Goal: Task Accomplishment & Management: Manage account settings

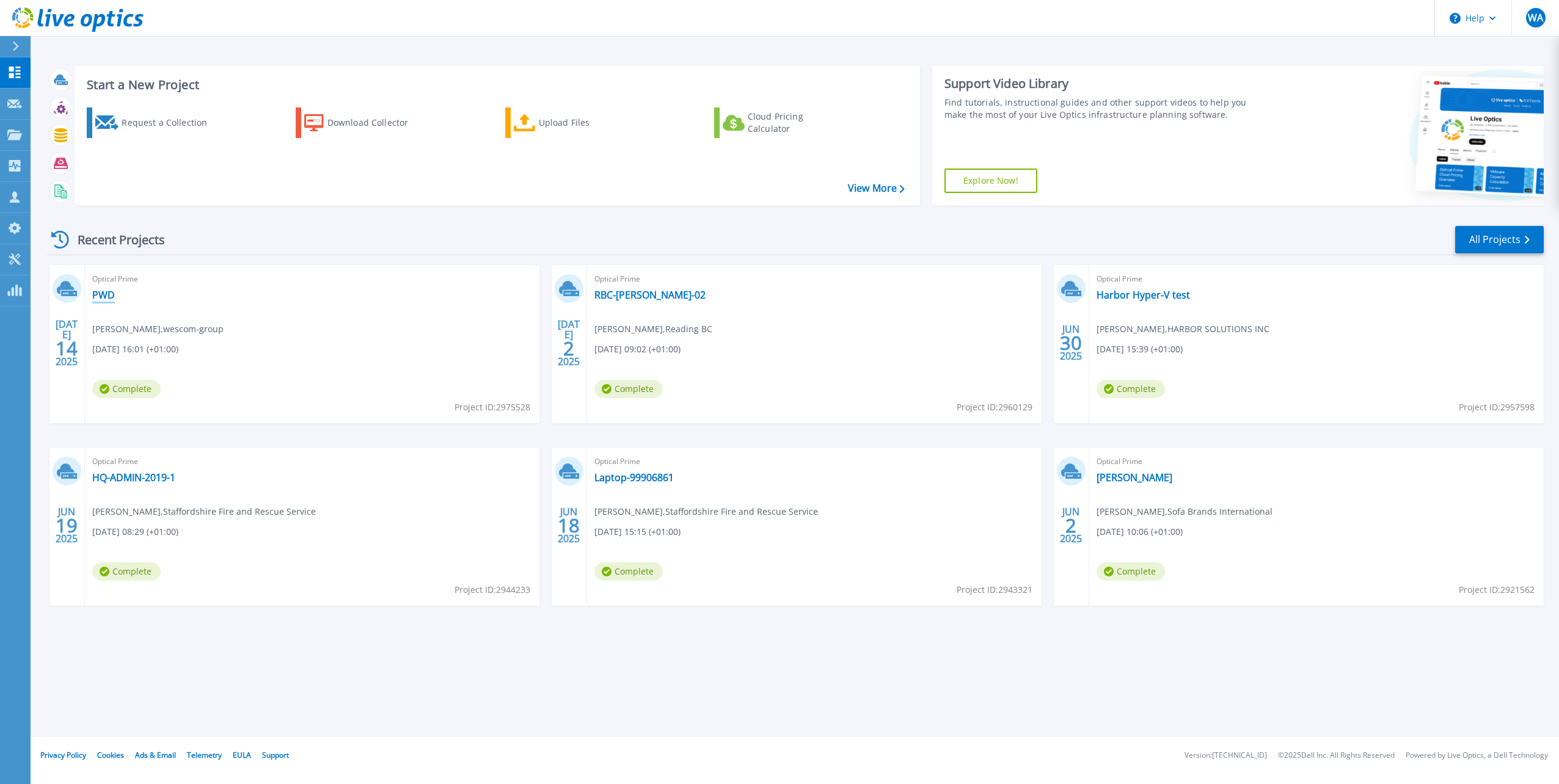
click at [106, 293] on link "PWD" at bounding box center [103, 294] width 22 height 12
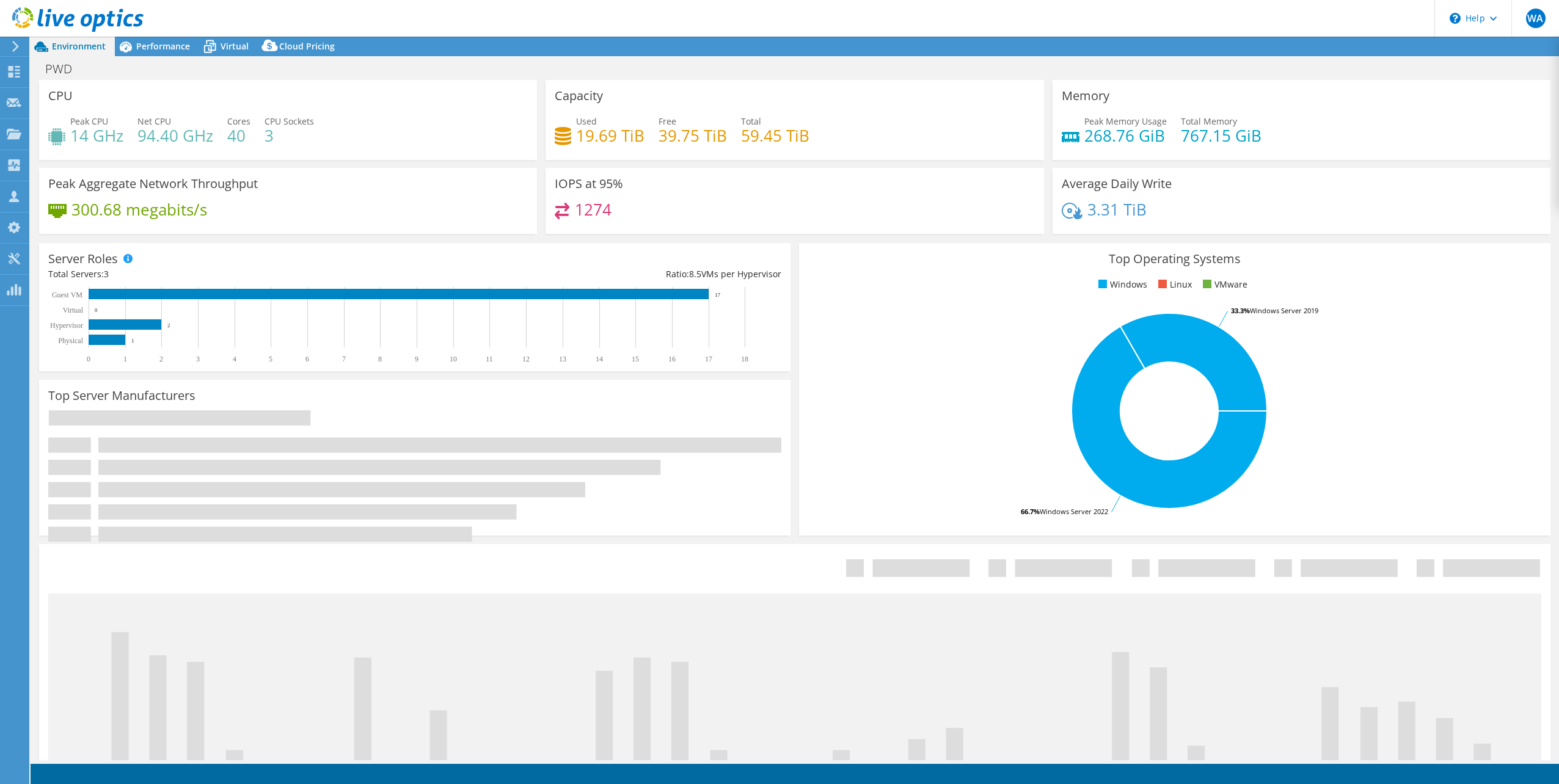
select select "USD"
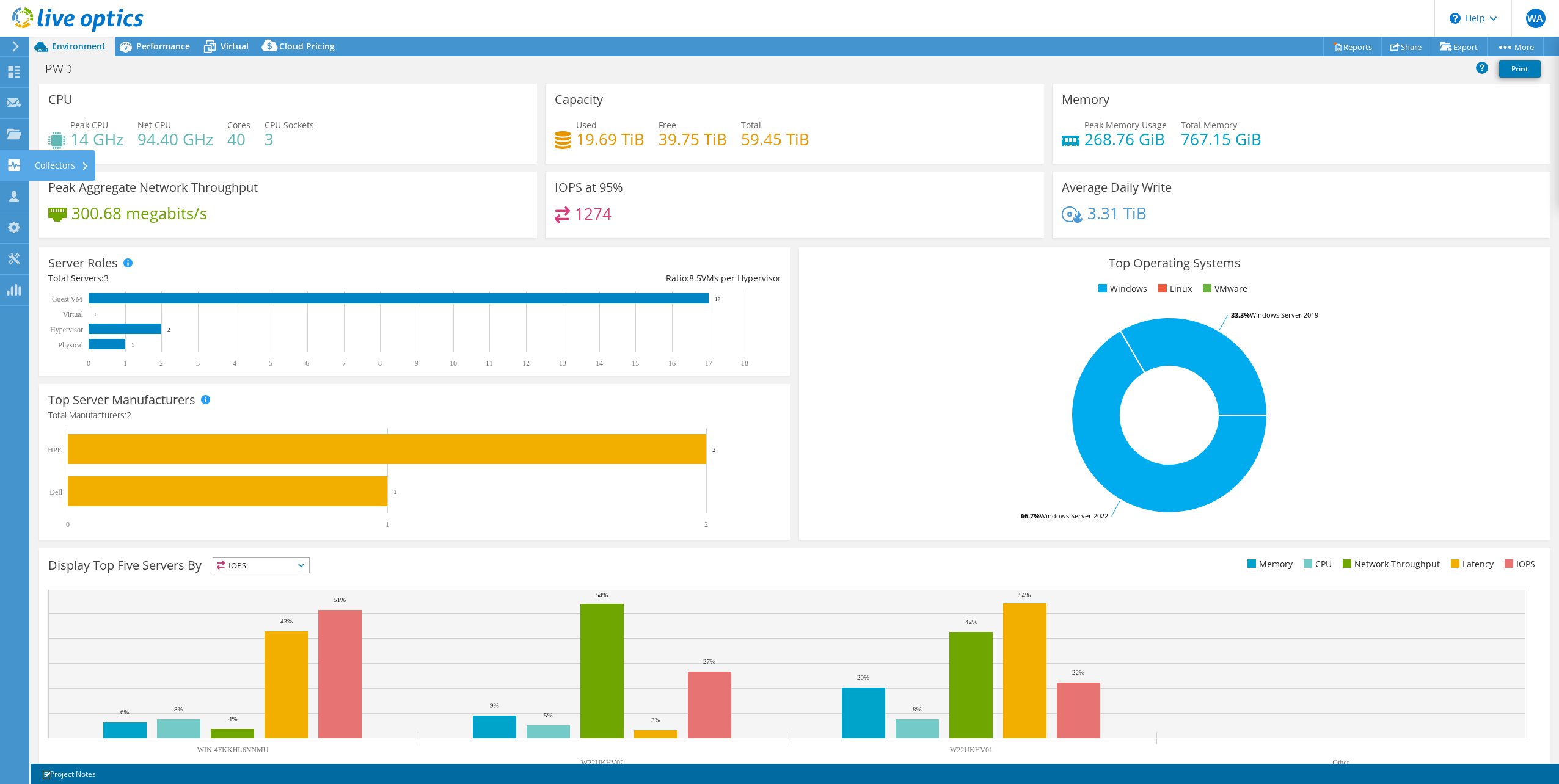
click at [42, 160] on div "Collectors" at bounding box center [62, 165] width 67 height 31
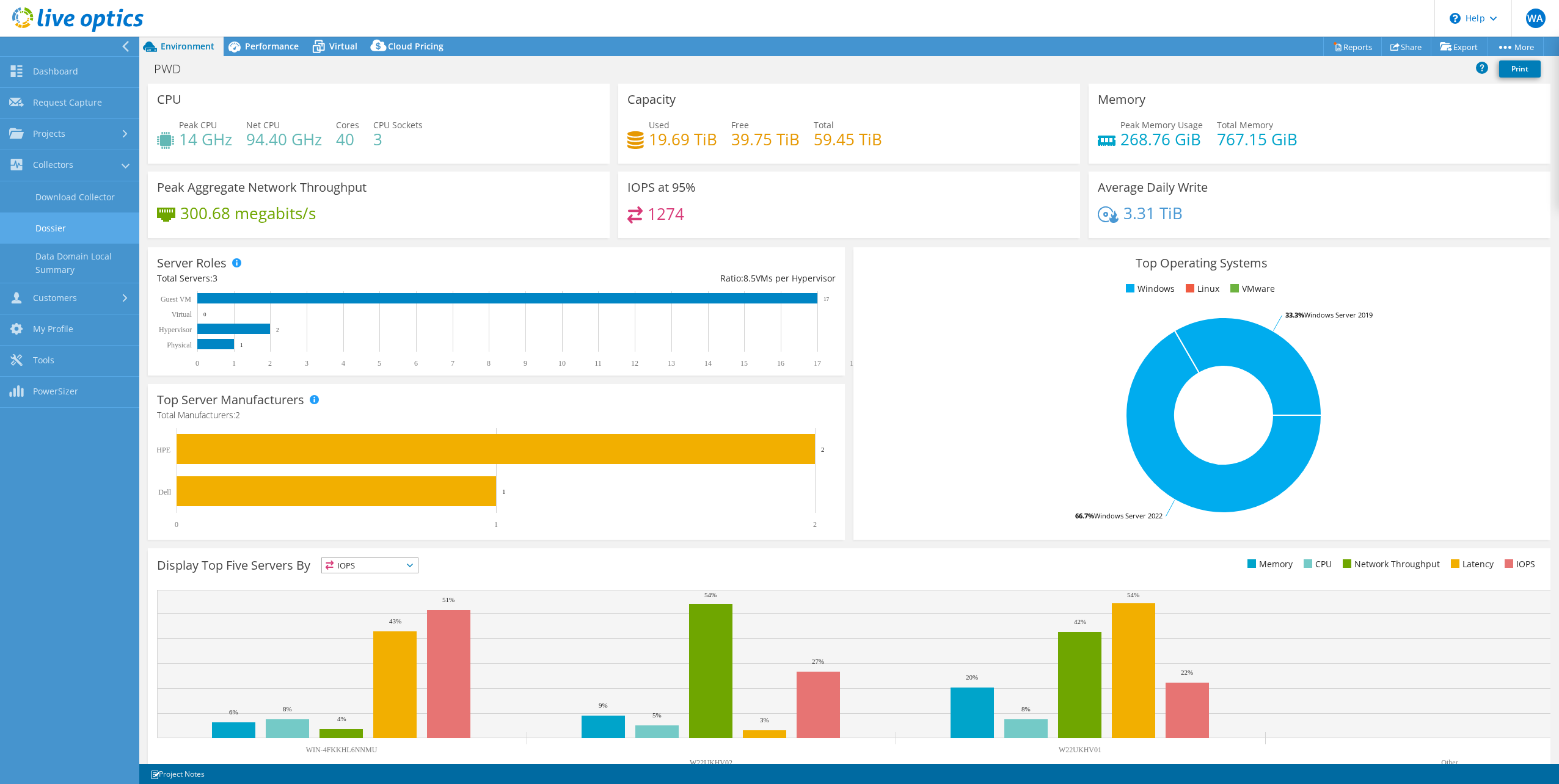
click at [59, 224] on link "Dossier" at bounding box center [69, 228] width 139 height 31
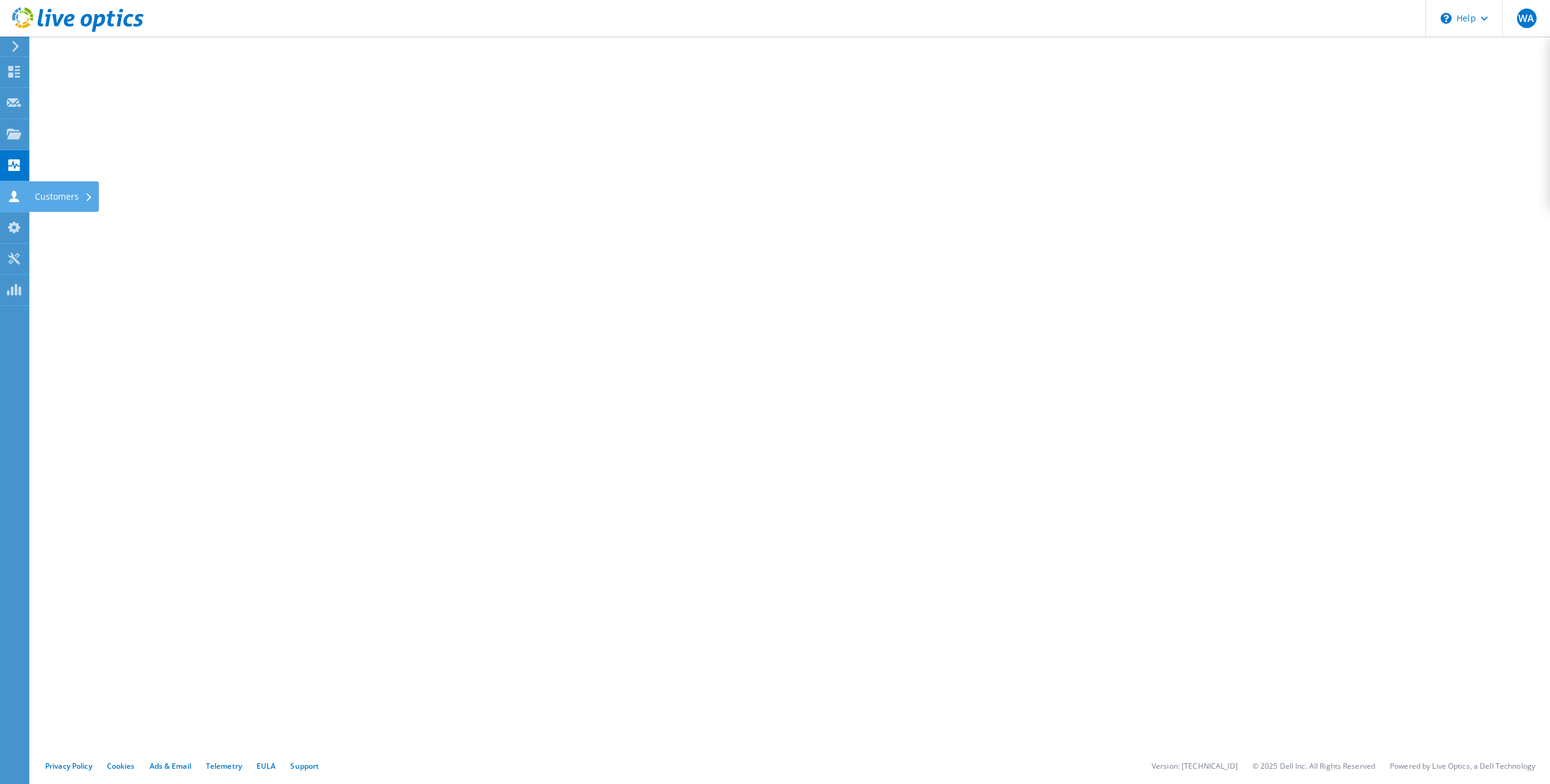
click at [16, 199] on use at bounding box center [14, 196] width 10 height 12
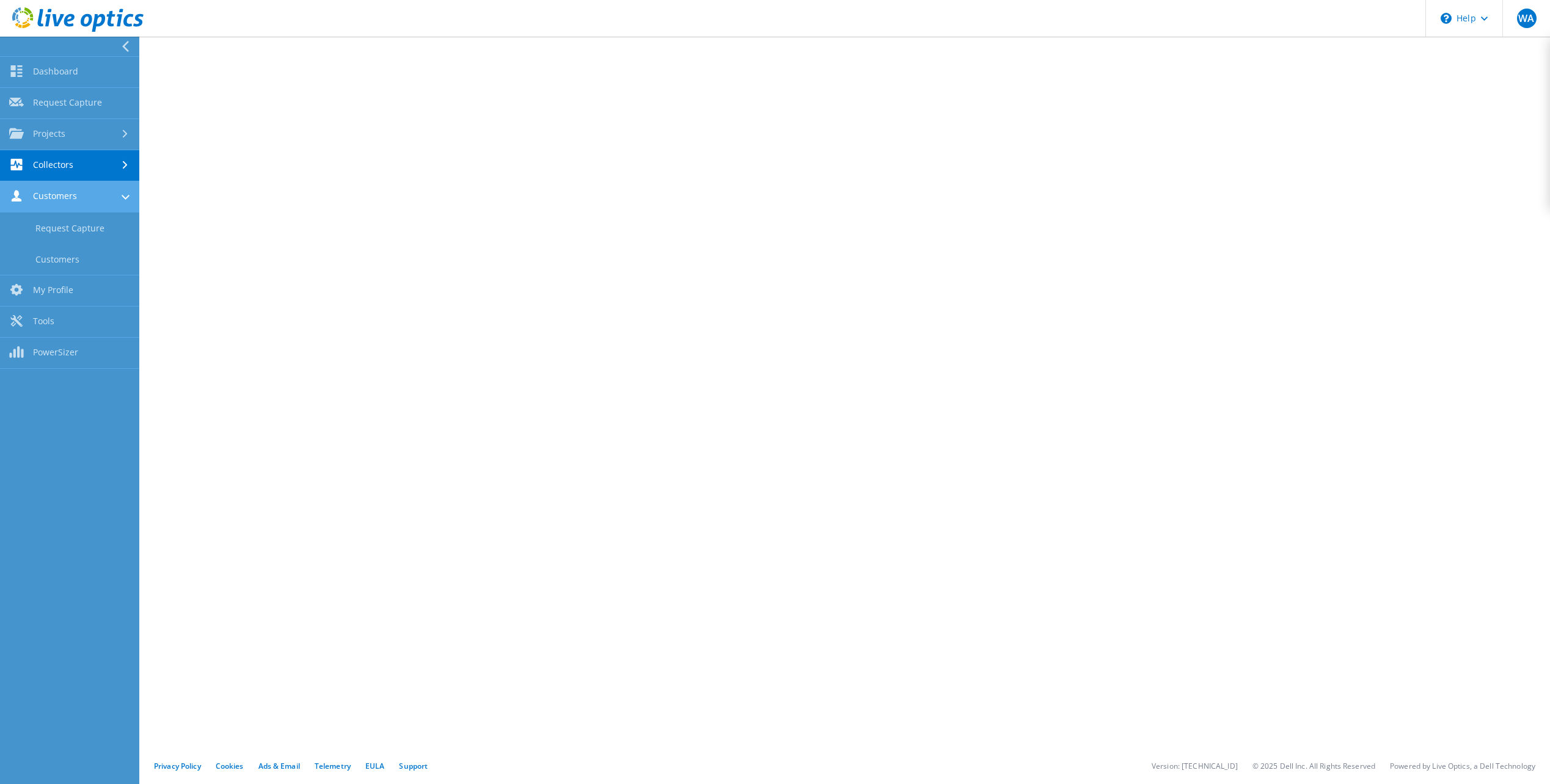
click at [54, 201] on link "Customers" at bounding box center [69, 196] width 139 height 31
click at [62, 257] on link "Customers" at bounding box center [69, 259] width 139 height 31
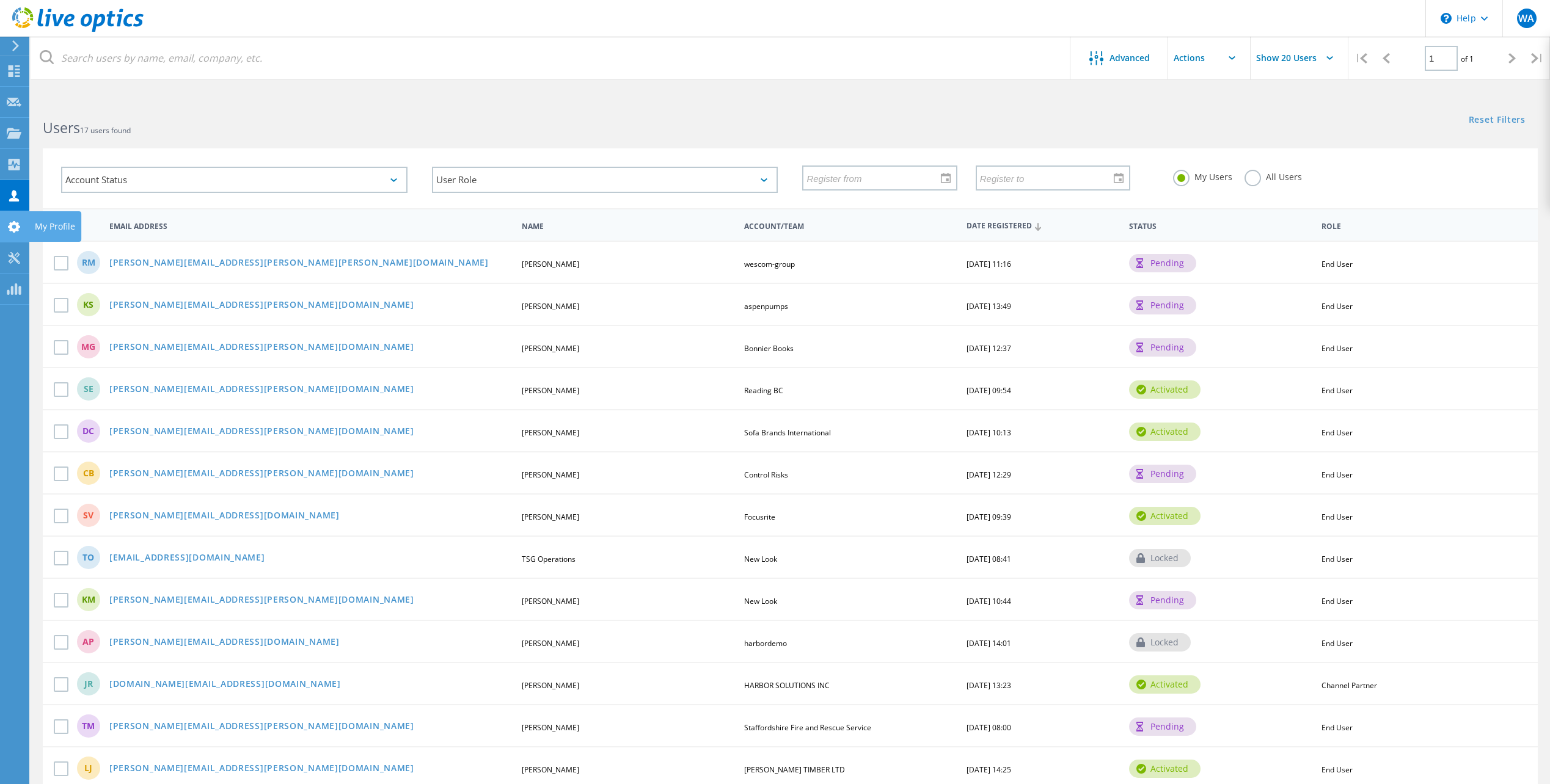
click at [14, 229] on use at bounding box center [14, 227] width 12 height 12
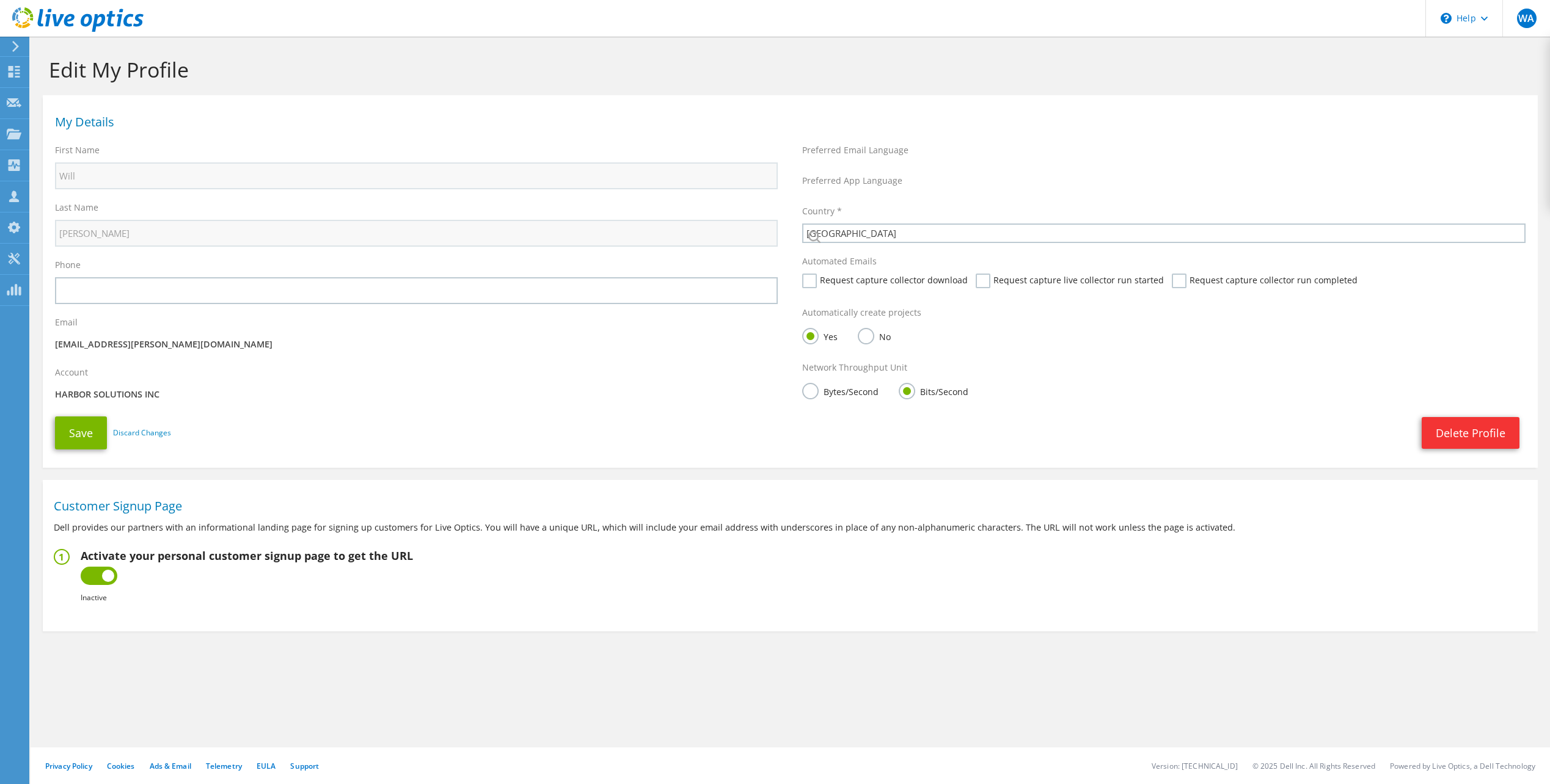
select select "75"
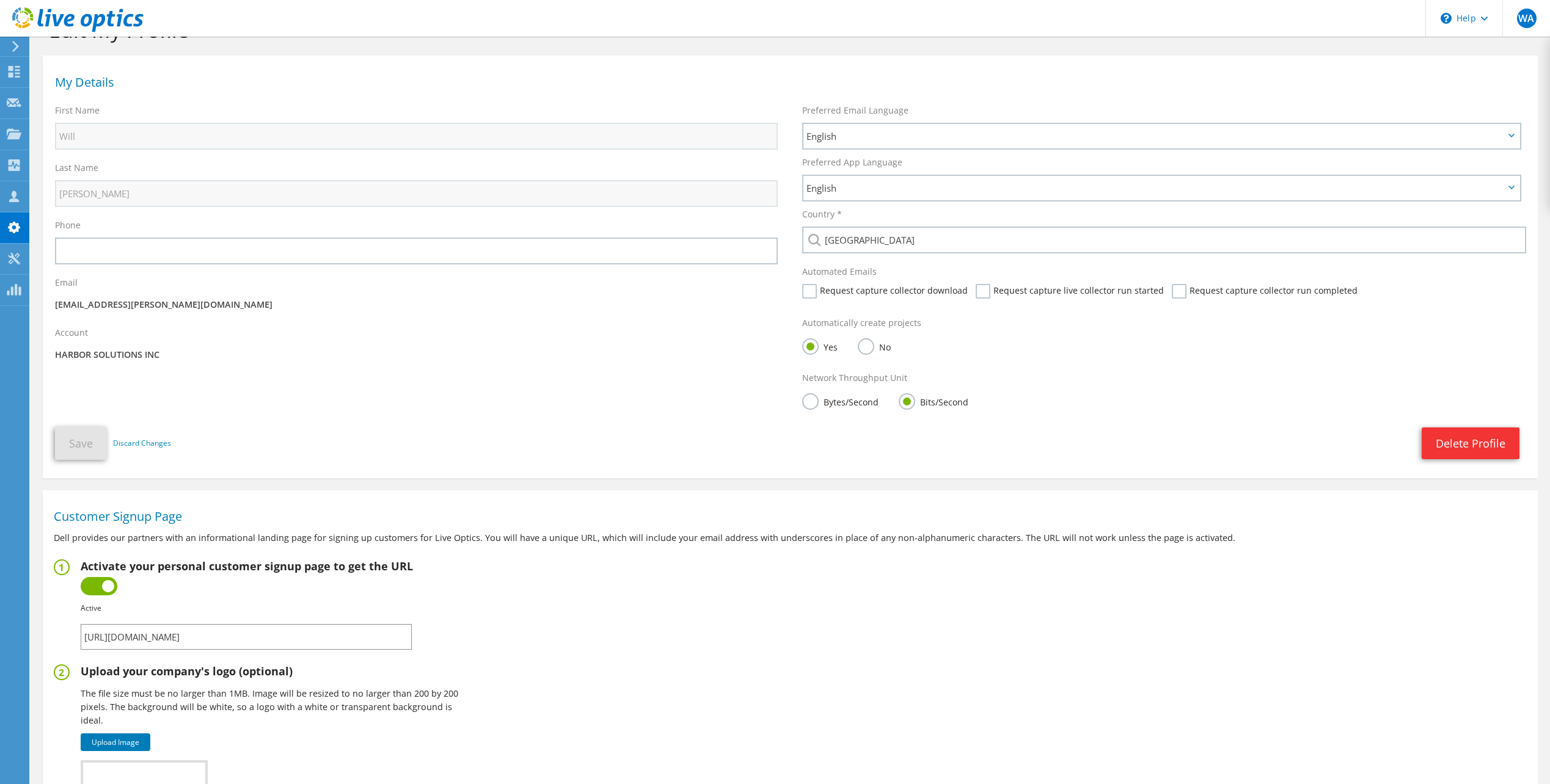
scroll to position [61, 0]
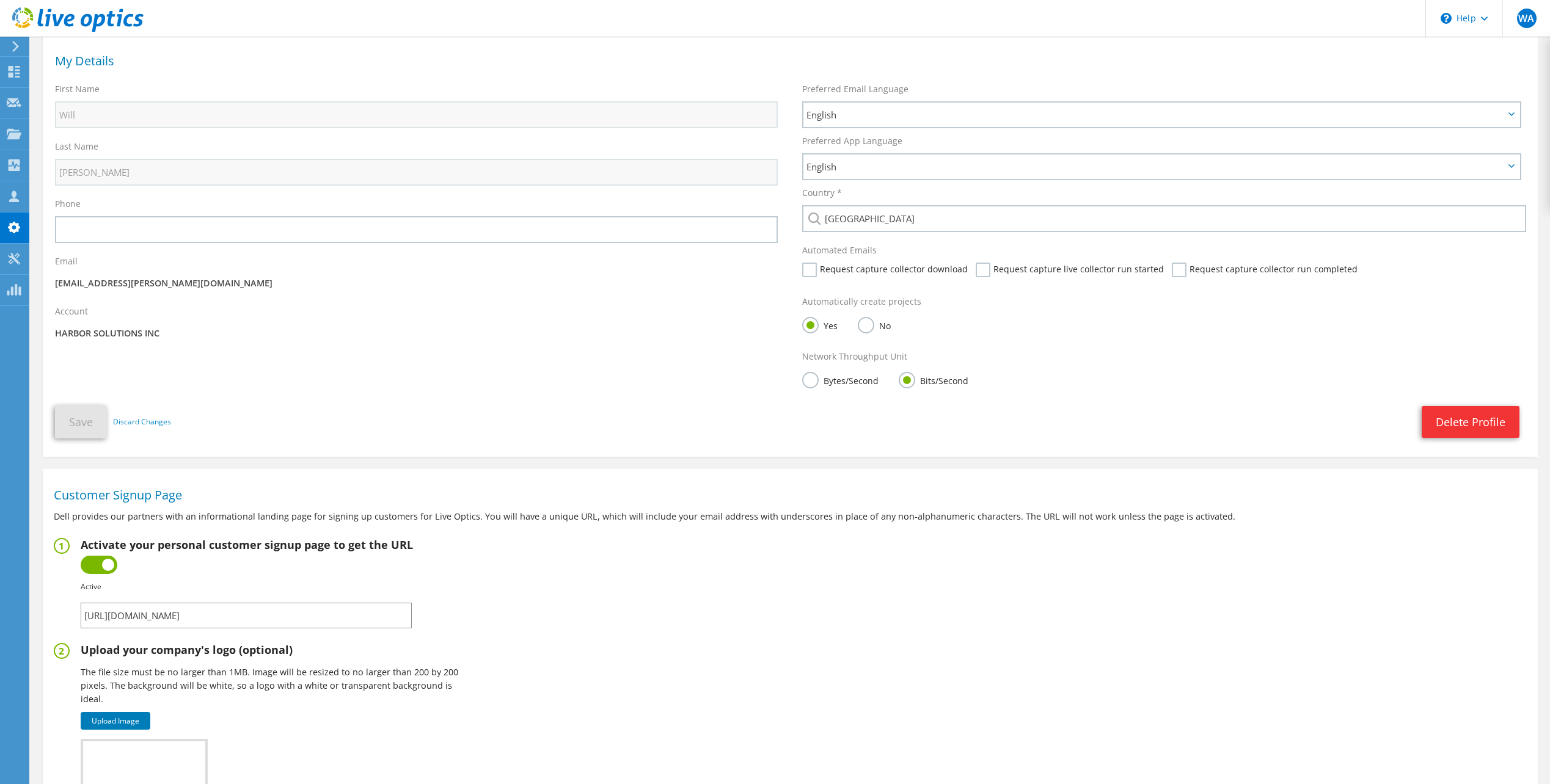
click at [175, 619] on input "[URL][DOMAIN_NAME]" at bounding box center [246, 615] width 331 height 26
drag, startPoint x: 175, startPoint y: 619, endPoint x: 389, endPoint y: 618, distance: 214.0
click at [389, 618] on input "[URL][DOMAIN_NAME]" at bounding box center [246, 615] width 331 height 26
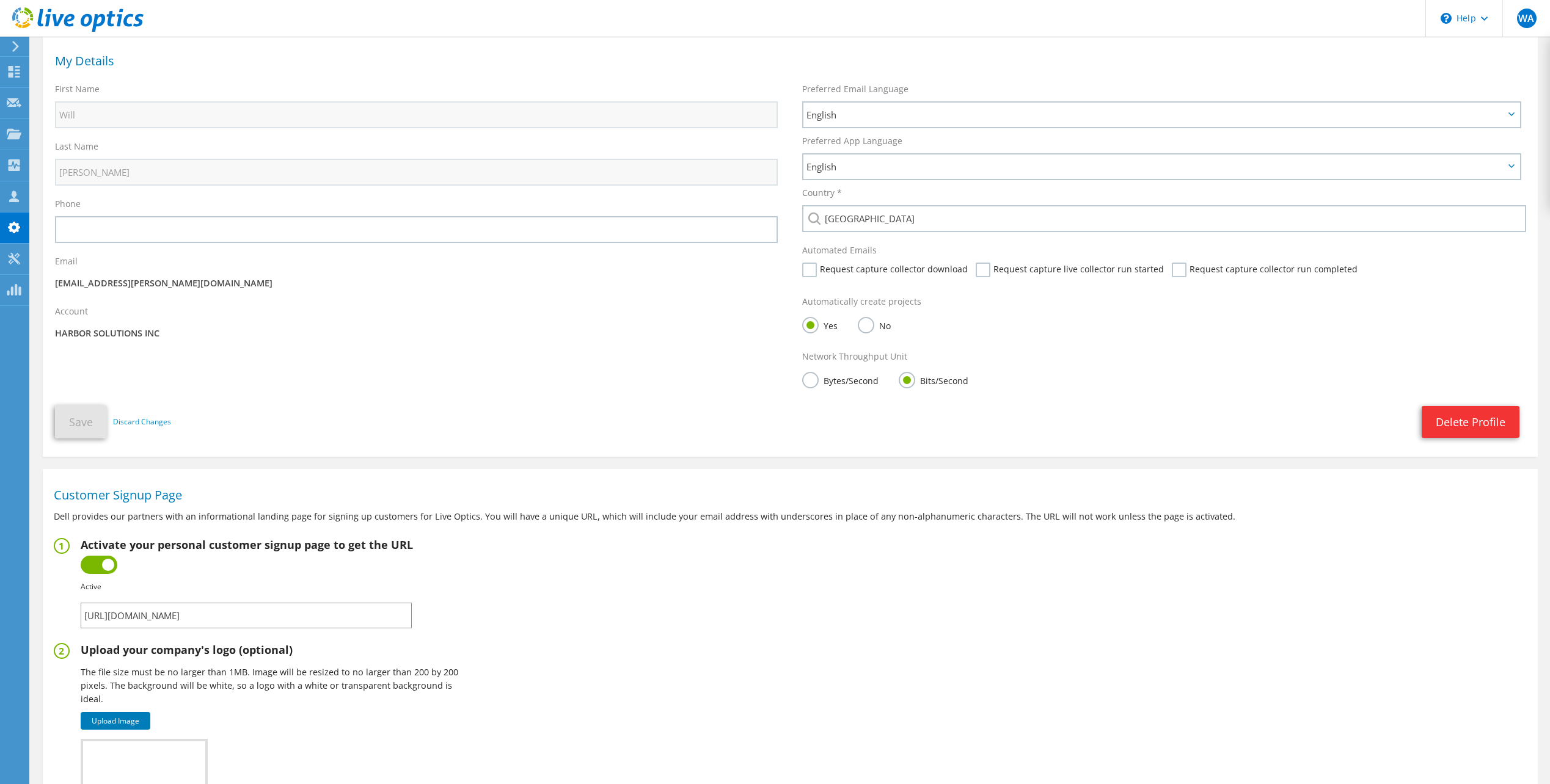
drag, startPoint x: 395, startPoint y: 610, endPoint x: -49, endPoint y: 599, distance: 444.1
click at [0, 599] on html "WA Channel Partner [PERSON_NAME] [EMAIL_ADDRESS][PERSON_NAME][DOMAIN_NAME] HARB…" at bounding box center [775, 331] width 1550 height 784
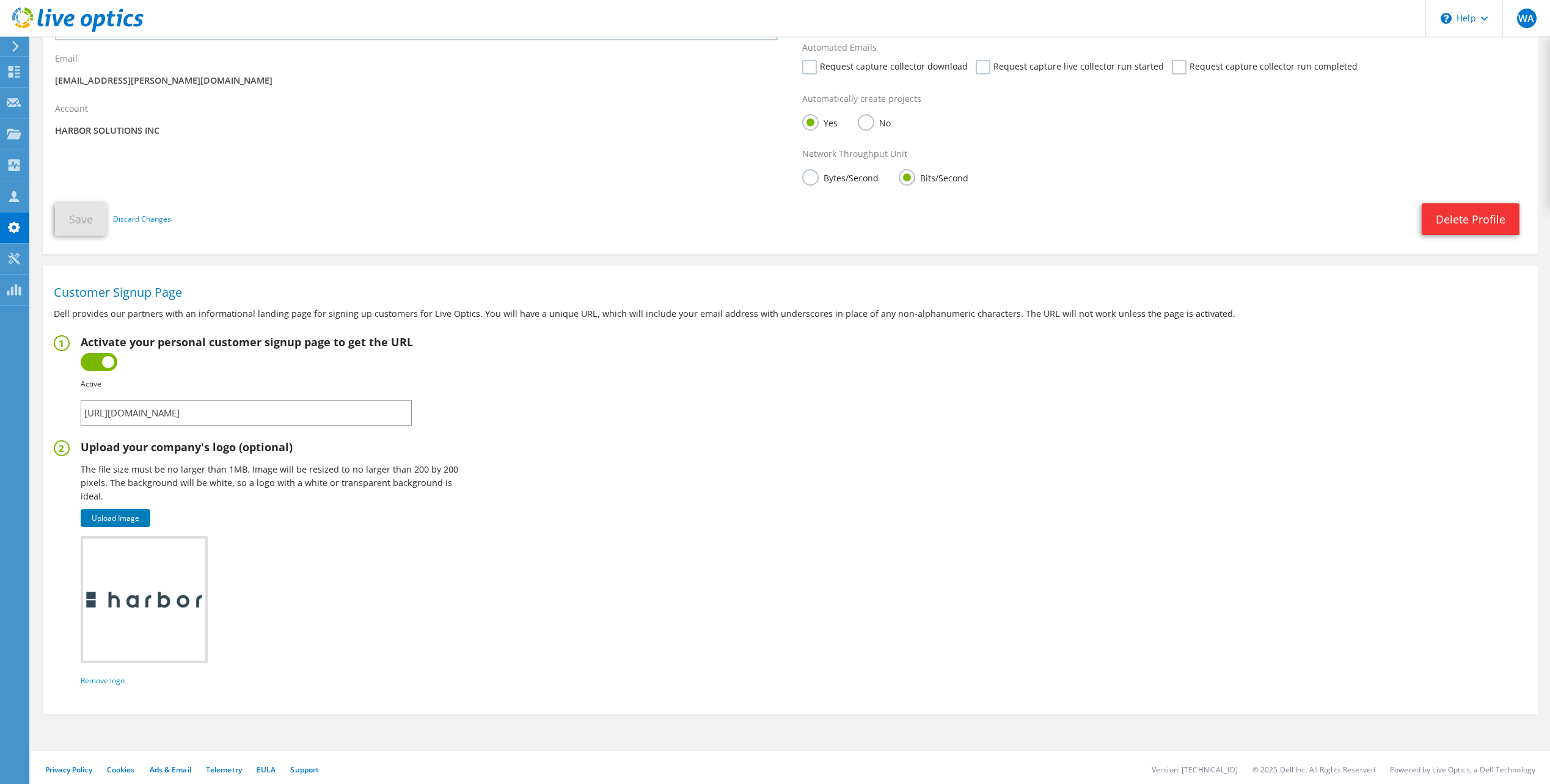
scroll to position [268, 0]
